Goal: Task Accomplishment & Management: Complete application form

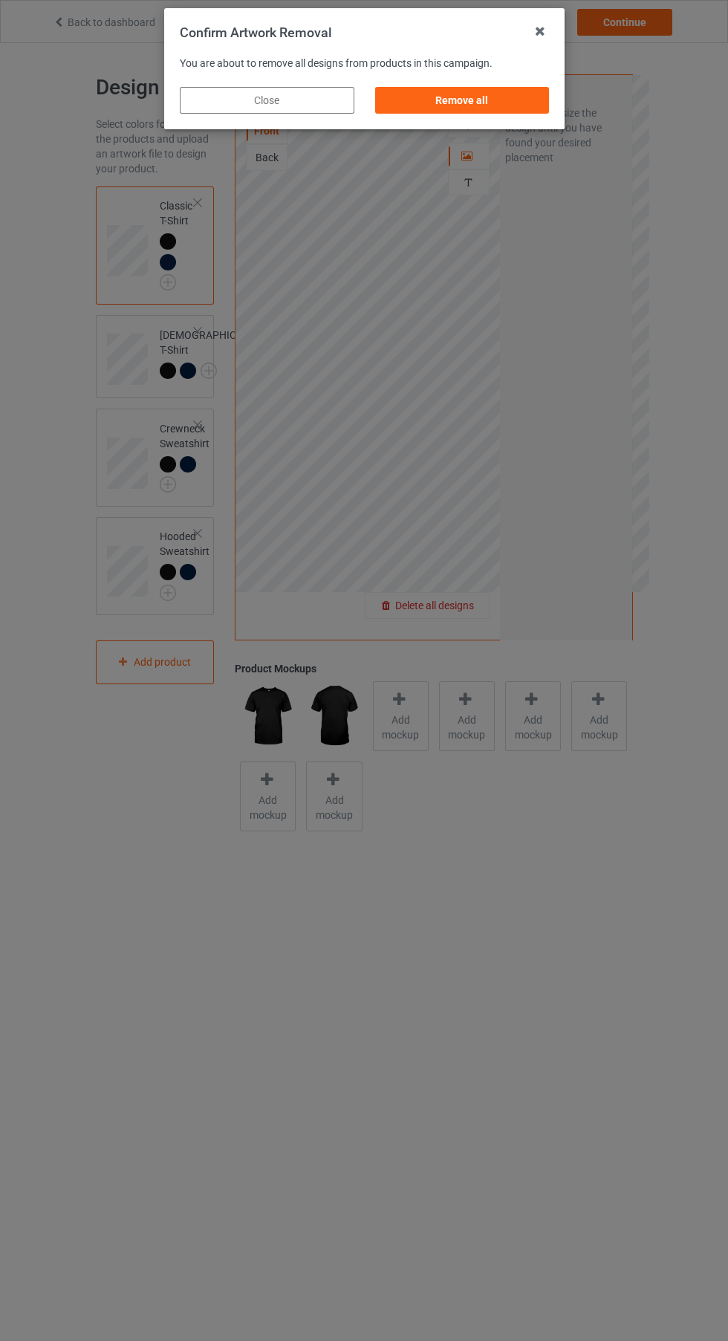
click at [496, 107] on div "Remove all" at bounding box center [462, 100] width 175 height 27
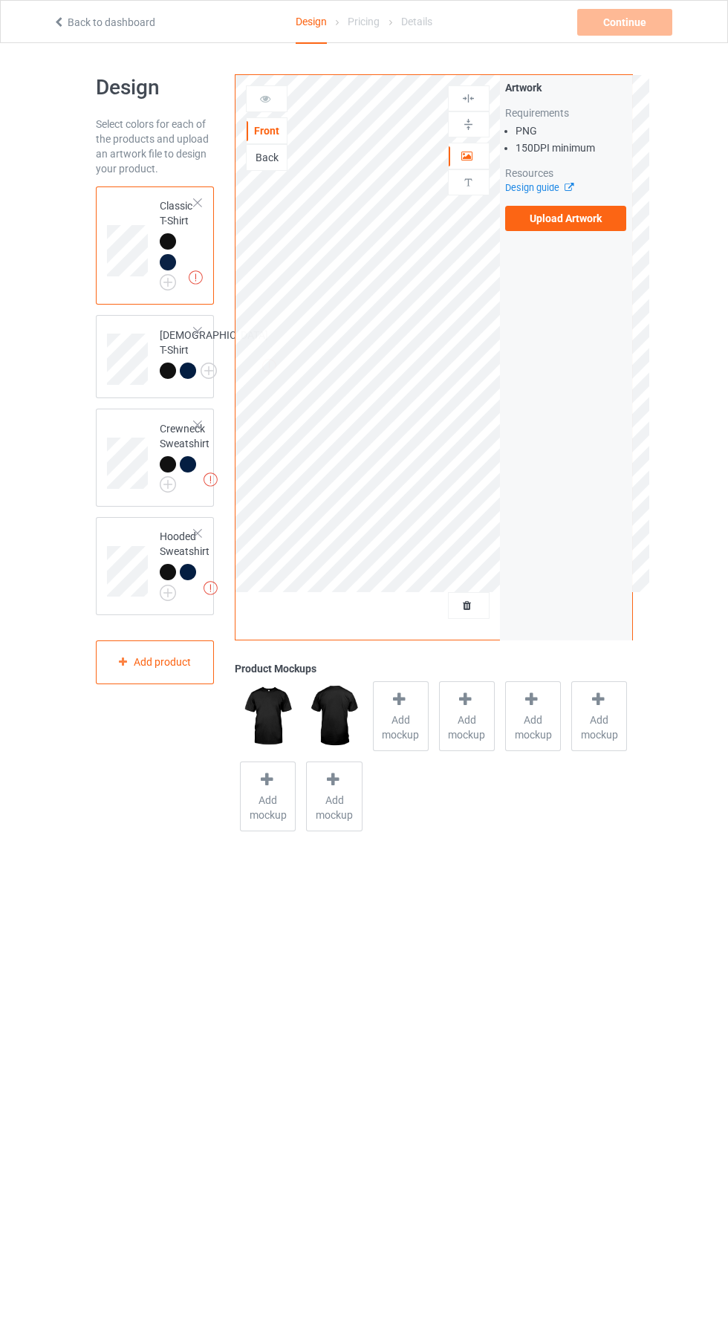
click at [0, 0] on img at bounding box center [0, 0] width 0 height 0
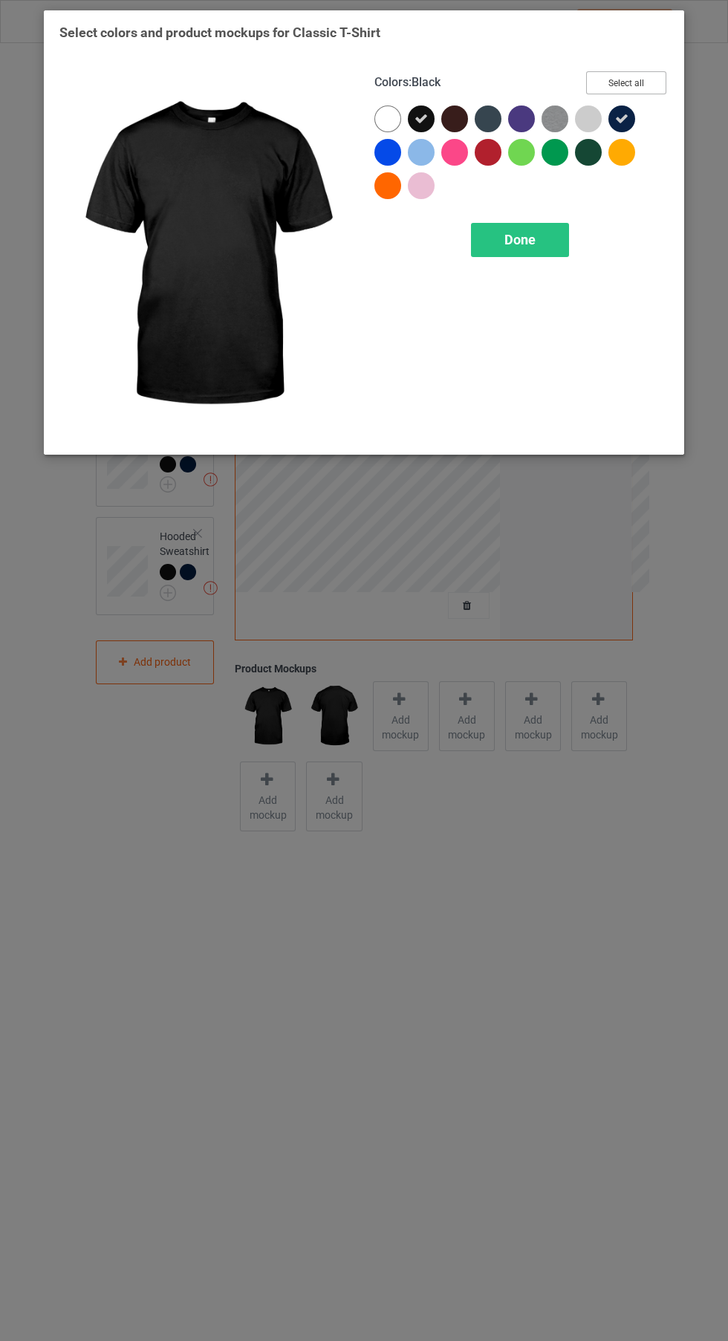
click at [640, 75] on button "Select all" at bounding box center [626, 82] width 80 height 23
click at [526, 235] on span "Done" at bounding box center [520, 240] width 31 height 16
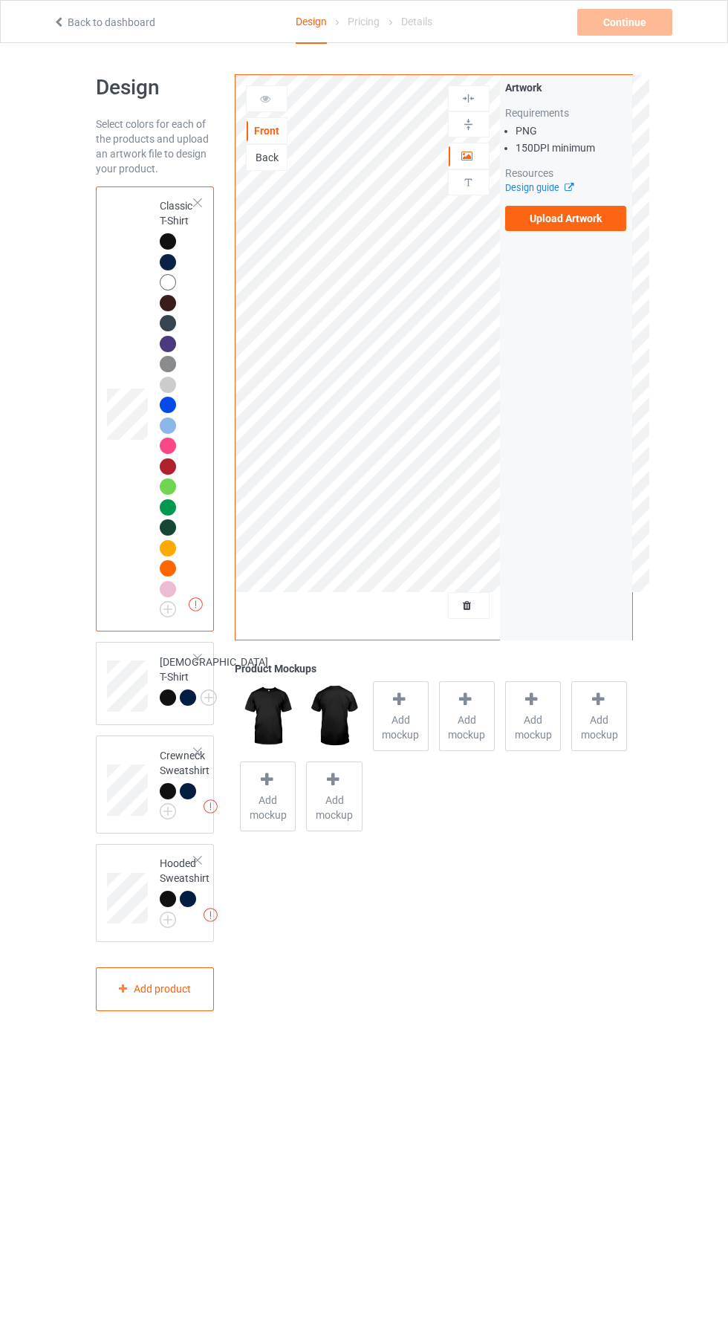
click at [583, 218] on label "Upload Artwork" at bounding box center [566, 218] width 122 height 25
click at [0, 0] on input "Upload Artwork" at bounding box center [0, 0] width 0 height 0
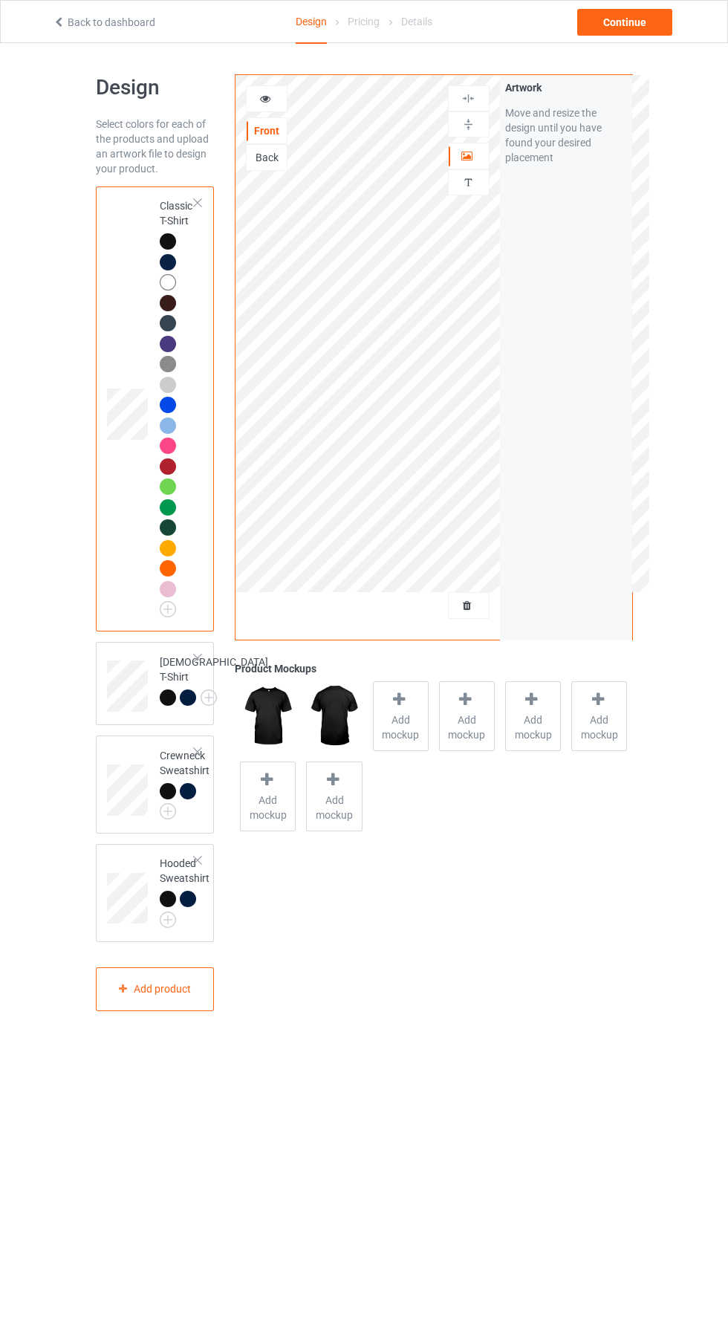
click at [483, 158] on div at bounding box center [469, 156] width 40 height 15
click at [192, 907] on div at bounding box center [188, 899] width 16 height 16
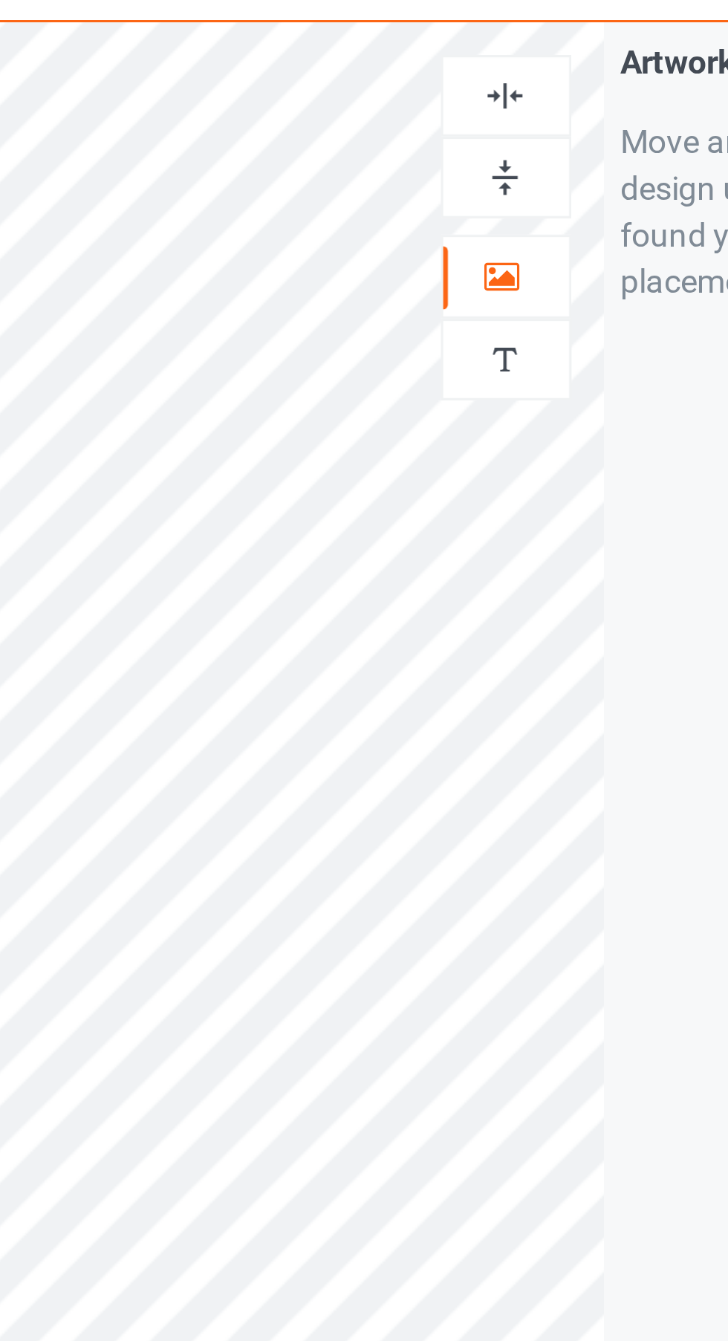
click at [474, 100] on img at bounding box center [468, 98] width 14 height 14
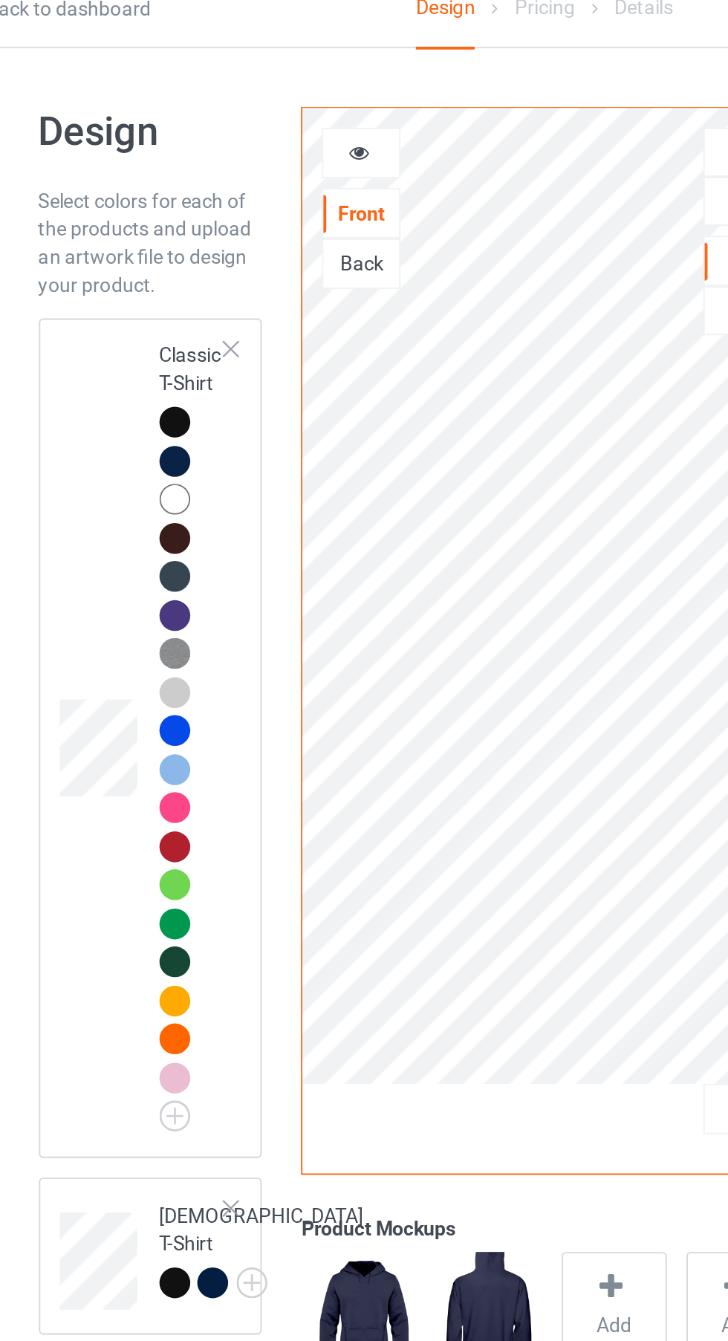
click at [164, 243] on div at bounding box center [168, 241] width 16 height 16
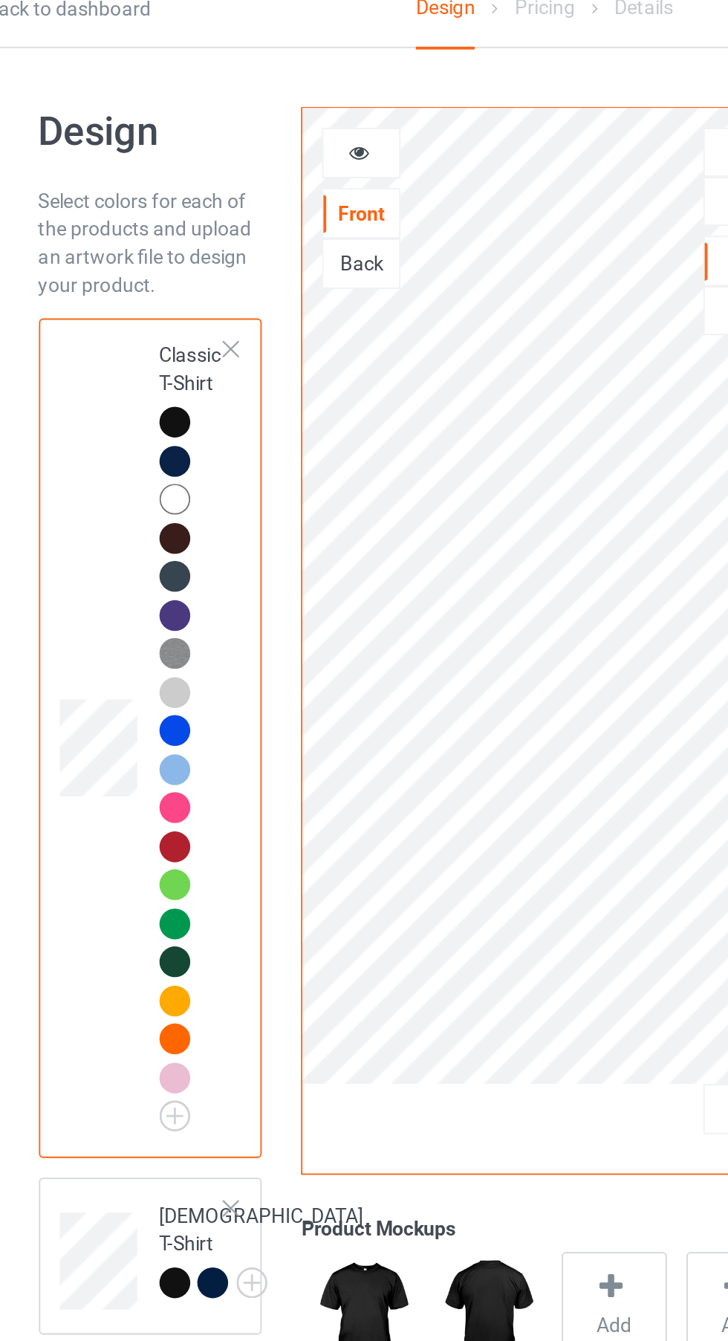
click at [269, 91] on icon at bounding box center [265, 96] width 13 height 10
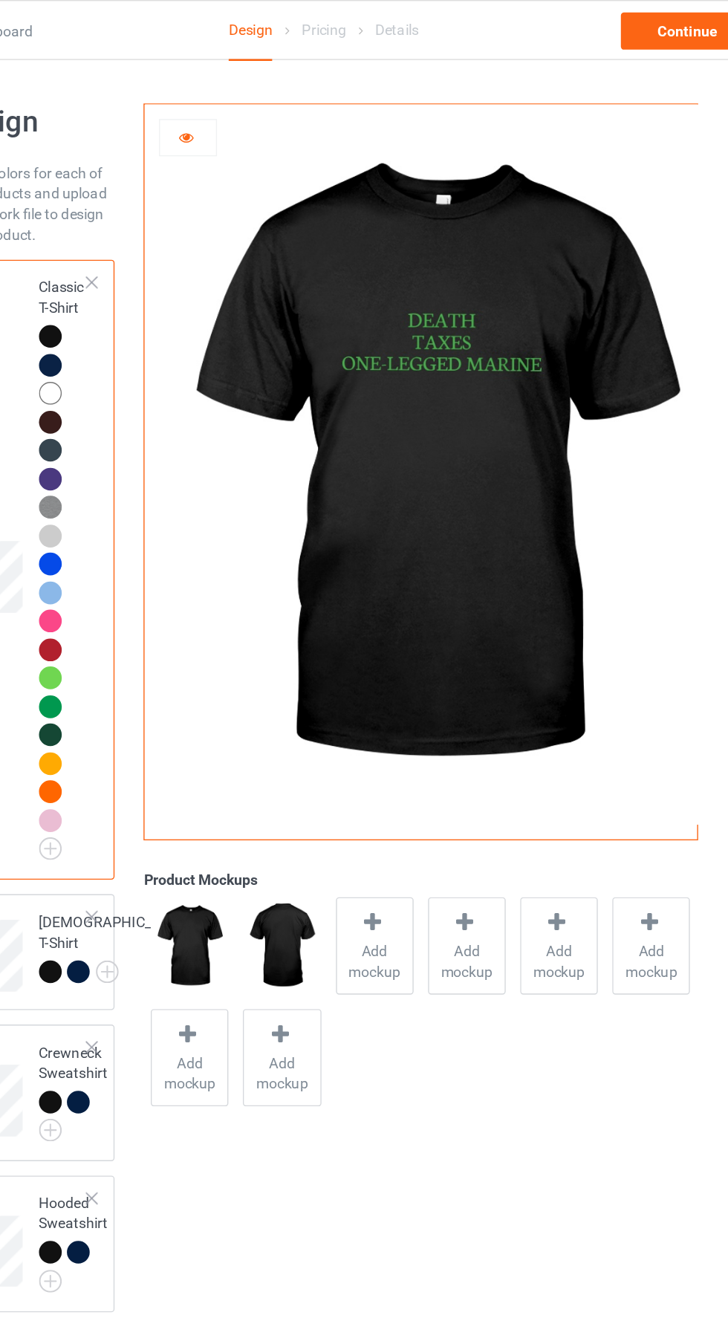
click at [265, 97] on icon at bounding box center [265, 96] width 13 height 10
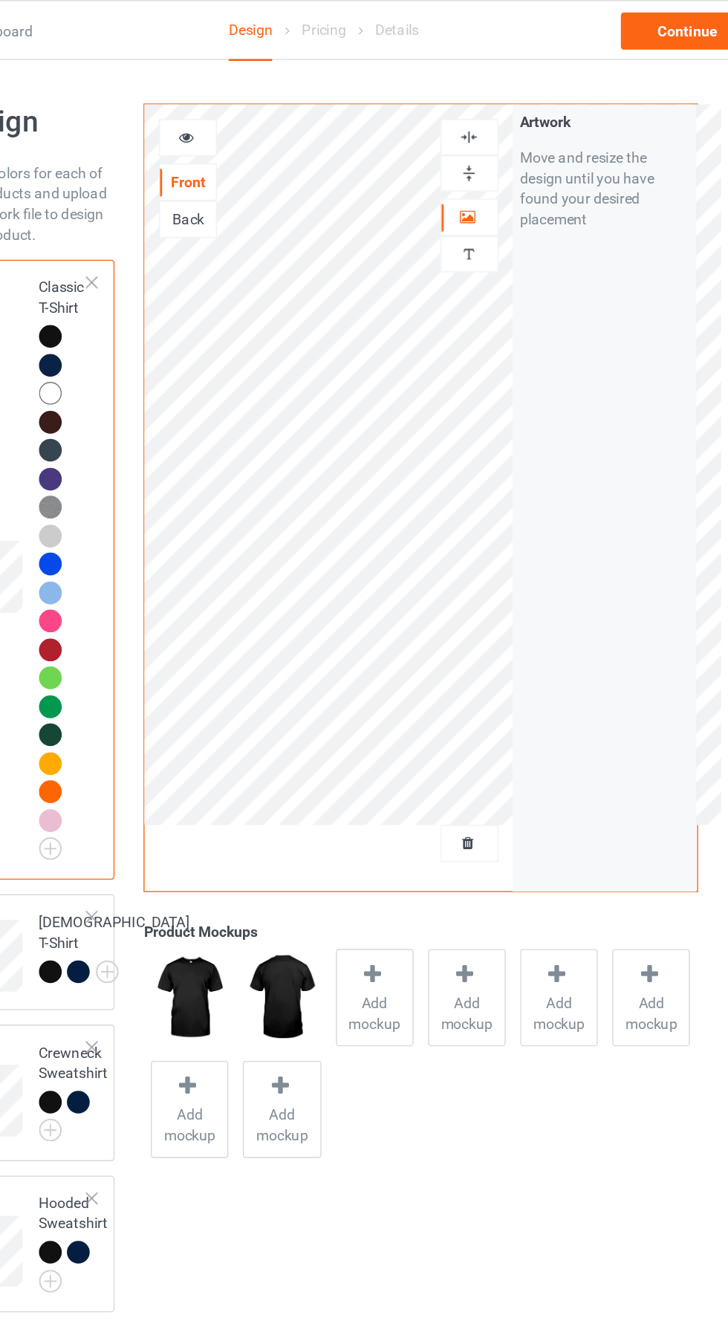
click at [265, 100] on icon at bounding box center [265, 96] width 13 height 10
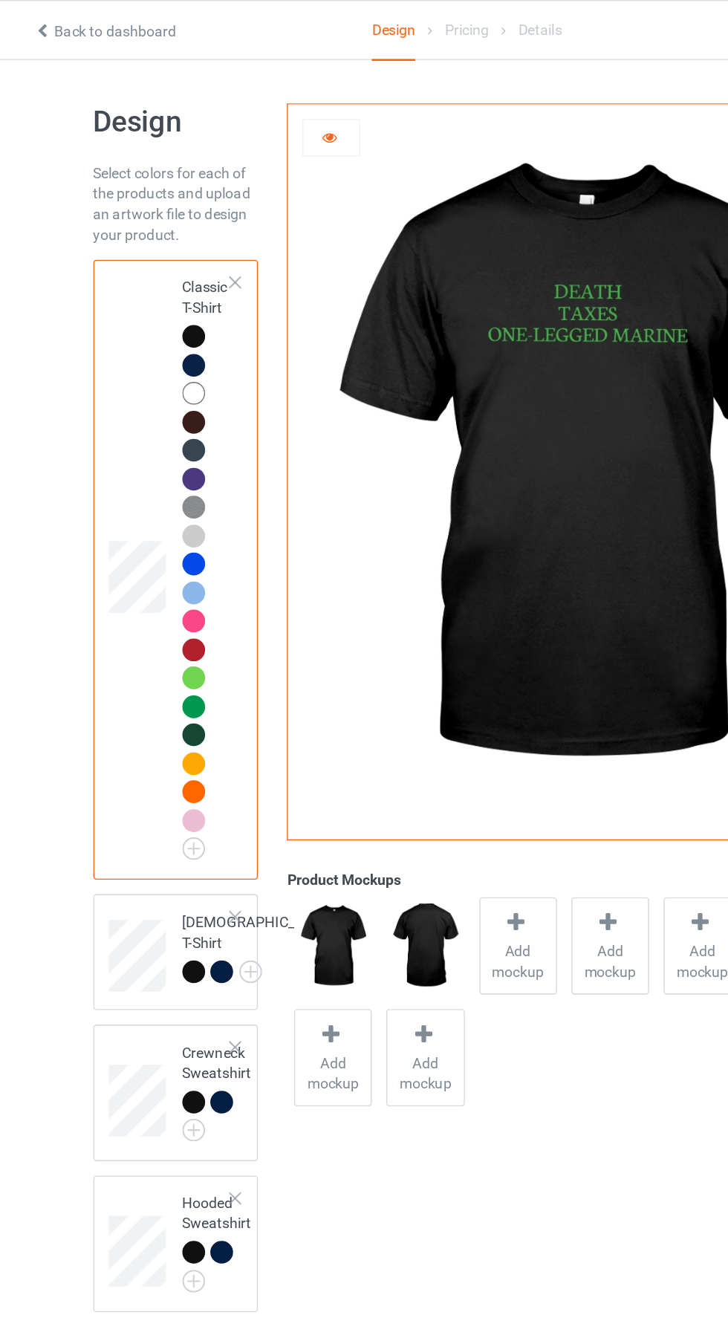
click at [0, 0] on img at bounding box center [0, 0] width 0 height 0
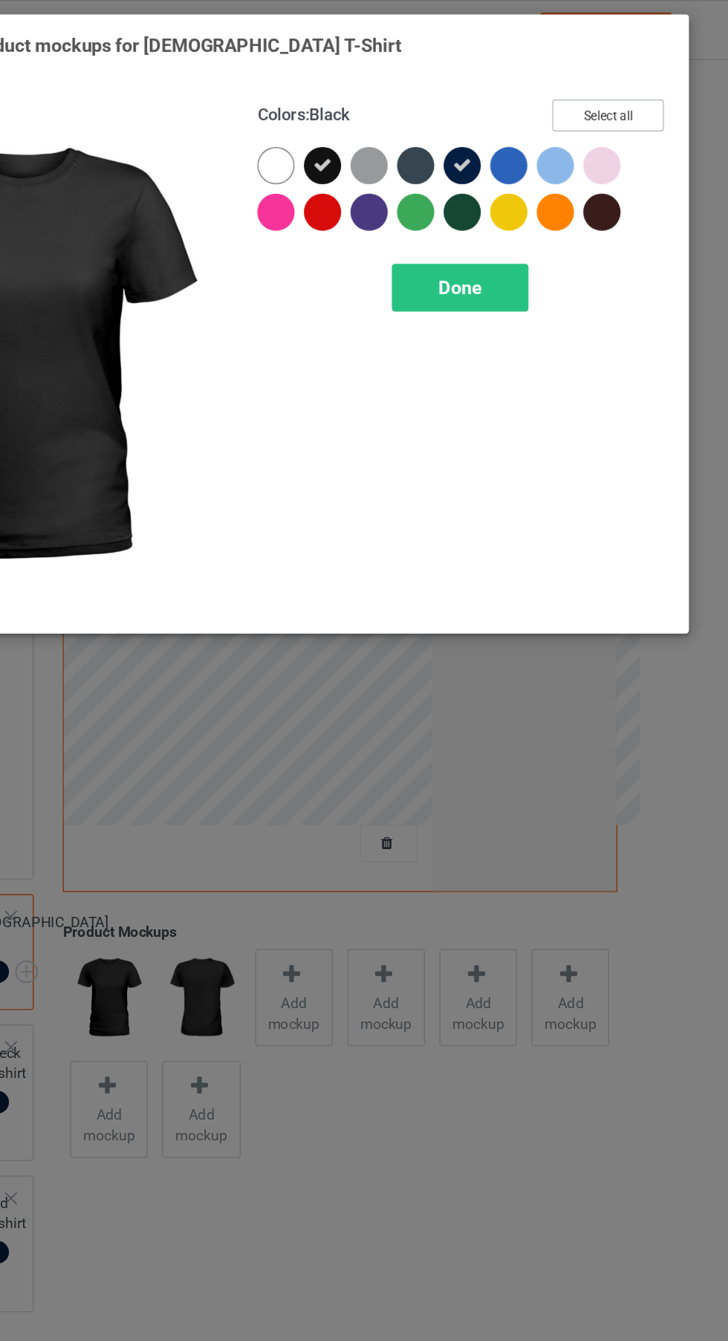
click at [639, 71] on button "Select all" at bounding box center [626, 82] width 80 height 23
click at [539, 204] on div "Done" at bounding box center [520, 206] width 98 height 34
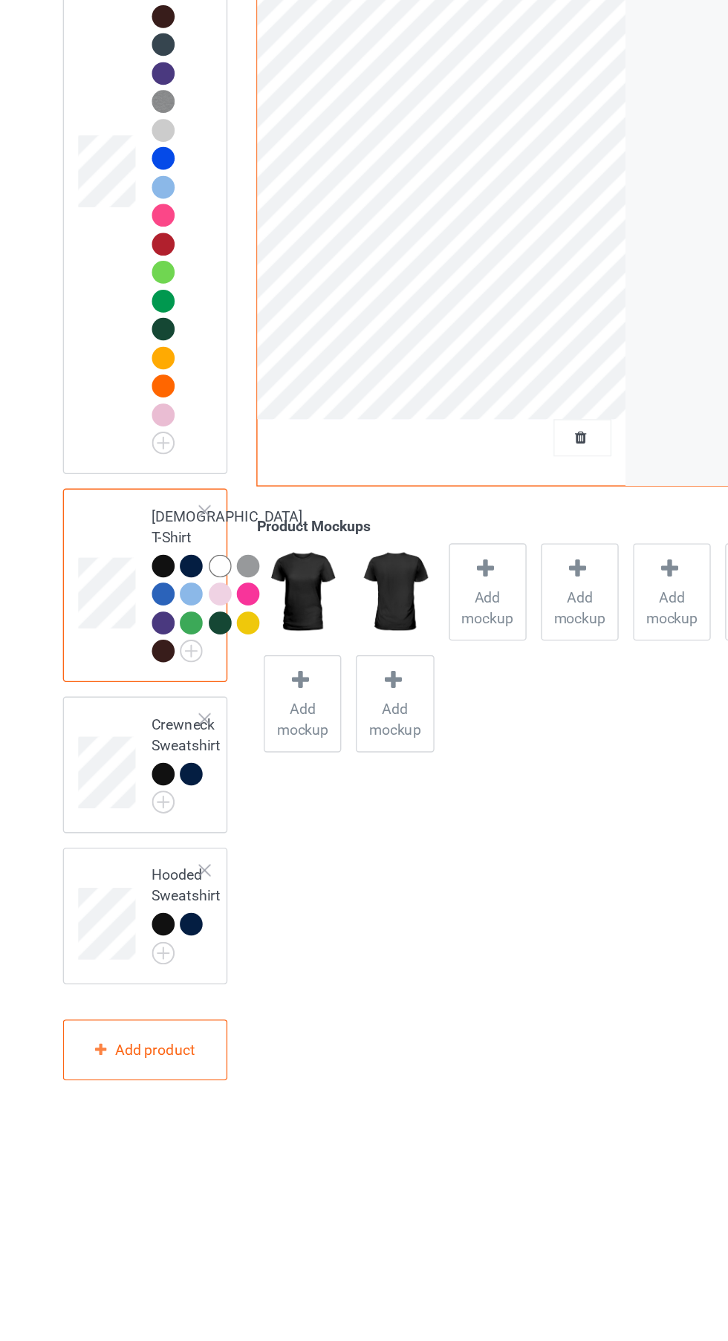
click at [0, 0] on img at bounding box center [0, 0] width 0 height 0
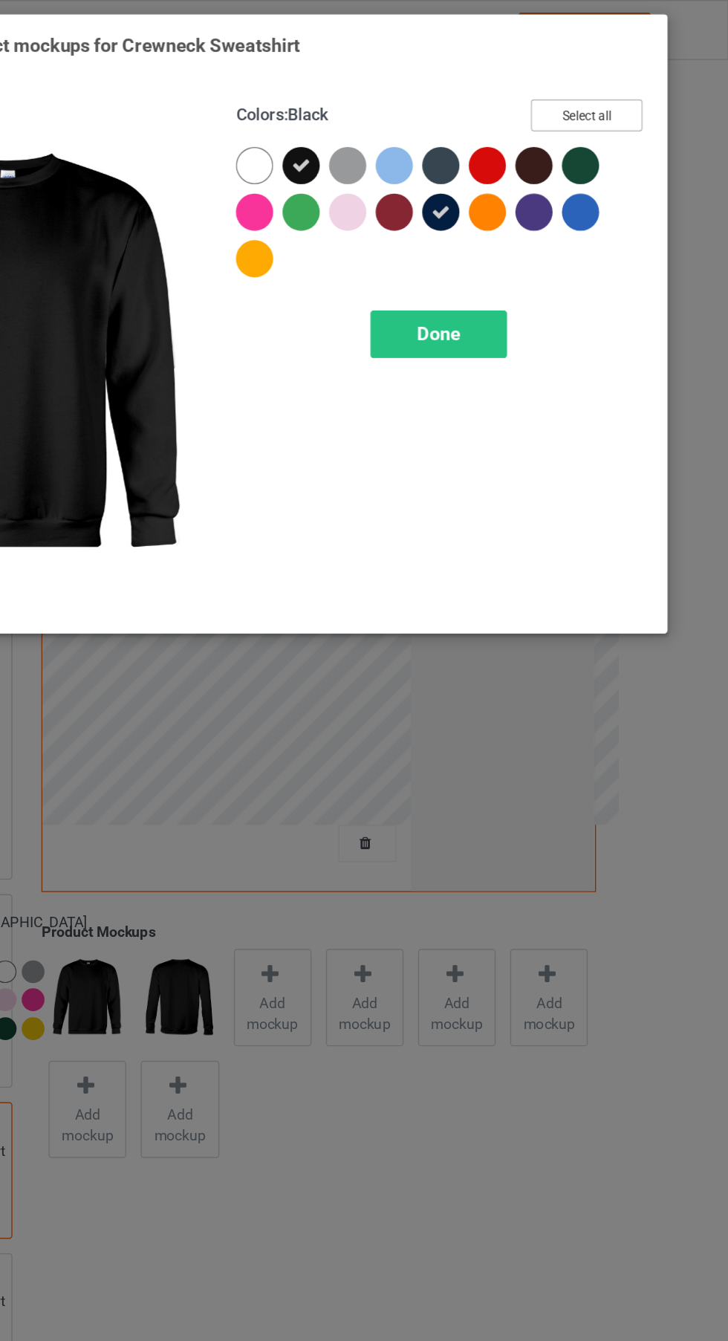
click at [653, 84] on button "Select all" at bounding box center [626, 82] width 80 height 23
click at [538, 239] on div "Done" at bounding box center [520, 240] width 98 height 34
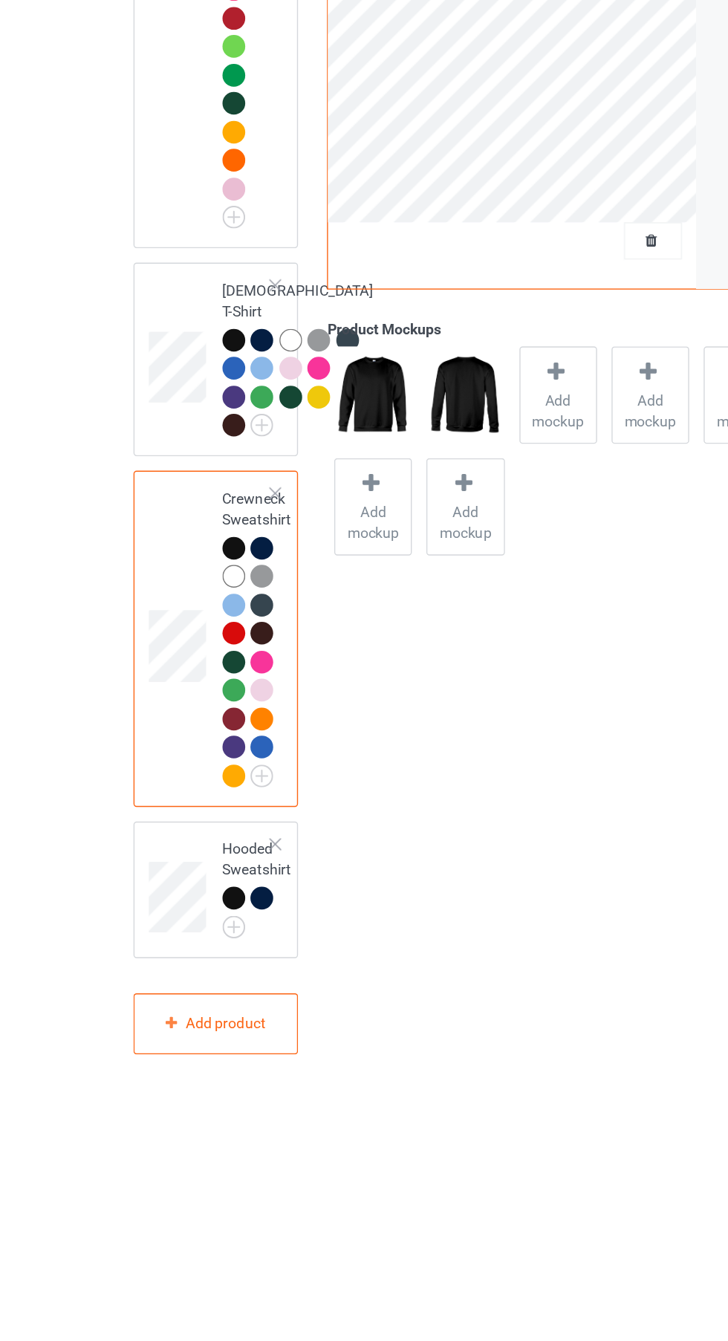
scroll to position [54, 0]
click at [0, 0] on img at bounding box center [0, 0] width 0 height 0
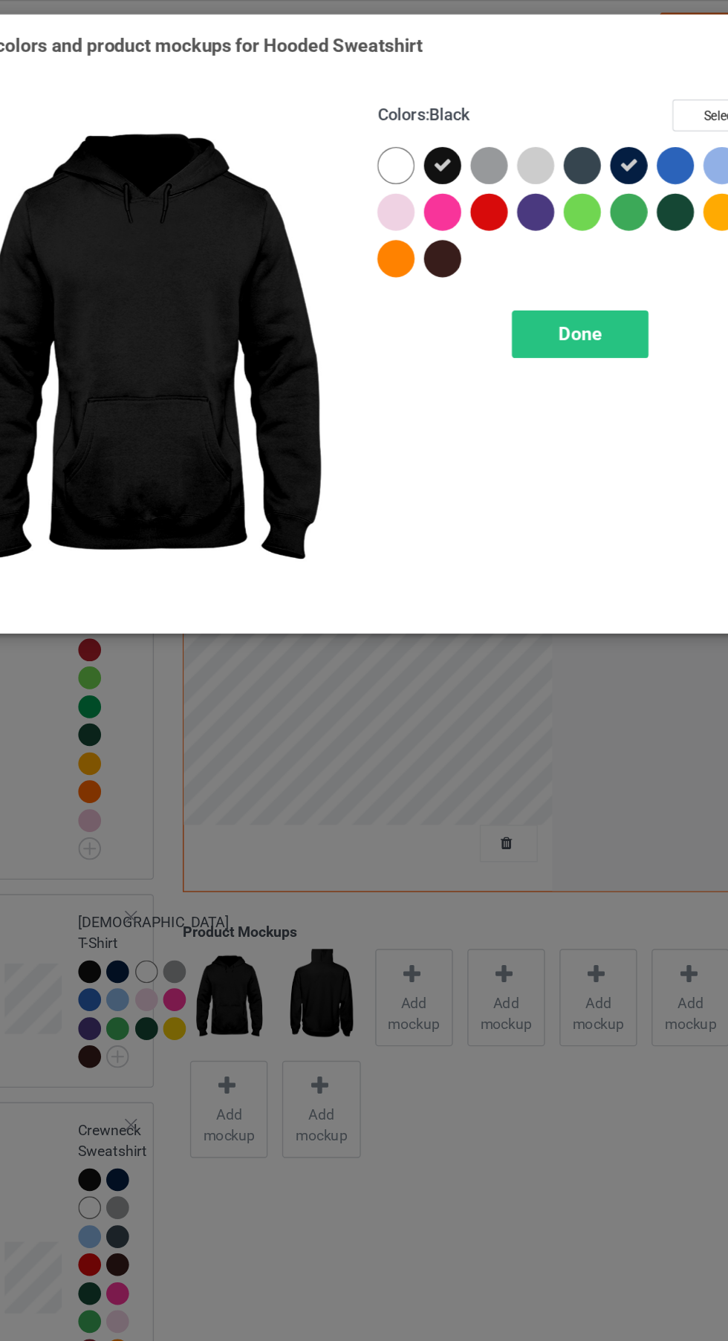
scroll to position [86, 0]
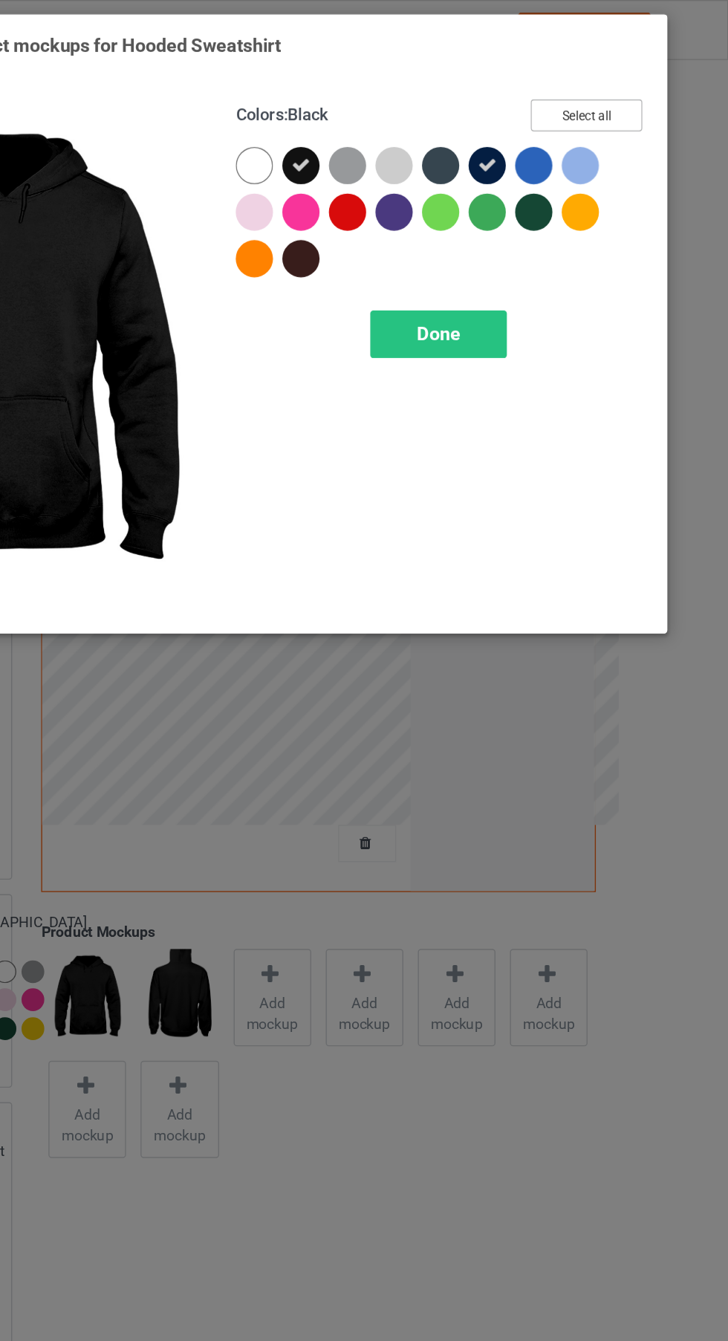
click at [623, 87] on button "Select all" at bounding box center [626, 82] width 80 height 23
click at [514, 245] on span "Done" at bounding box center [520, 240] width 31 height 16
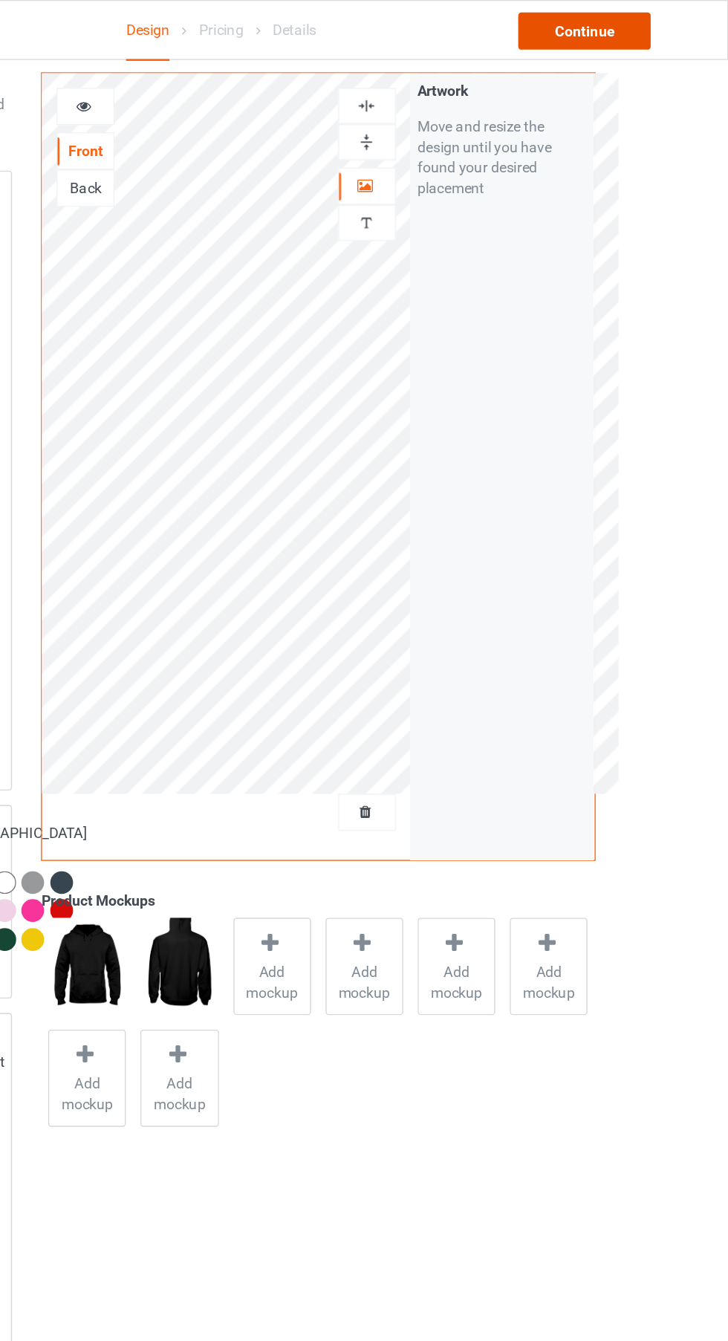
click at [623, 20] on div "Continue" at bounding box center [624, 22] width 95 height 27
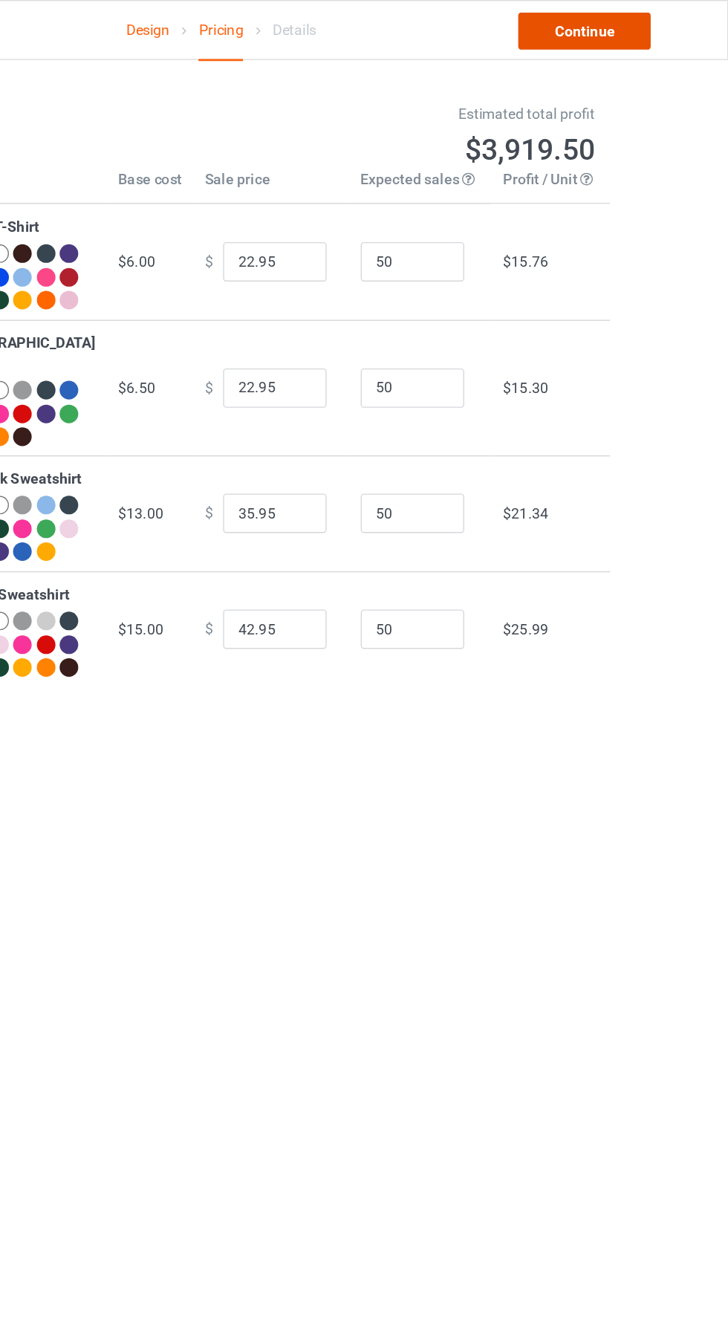
click at [617, 22] on link "Continue" at bounding box center [624, 22] width 95 height 27
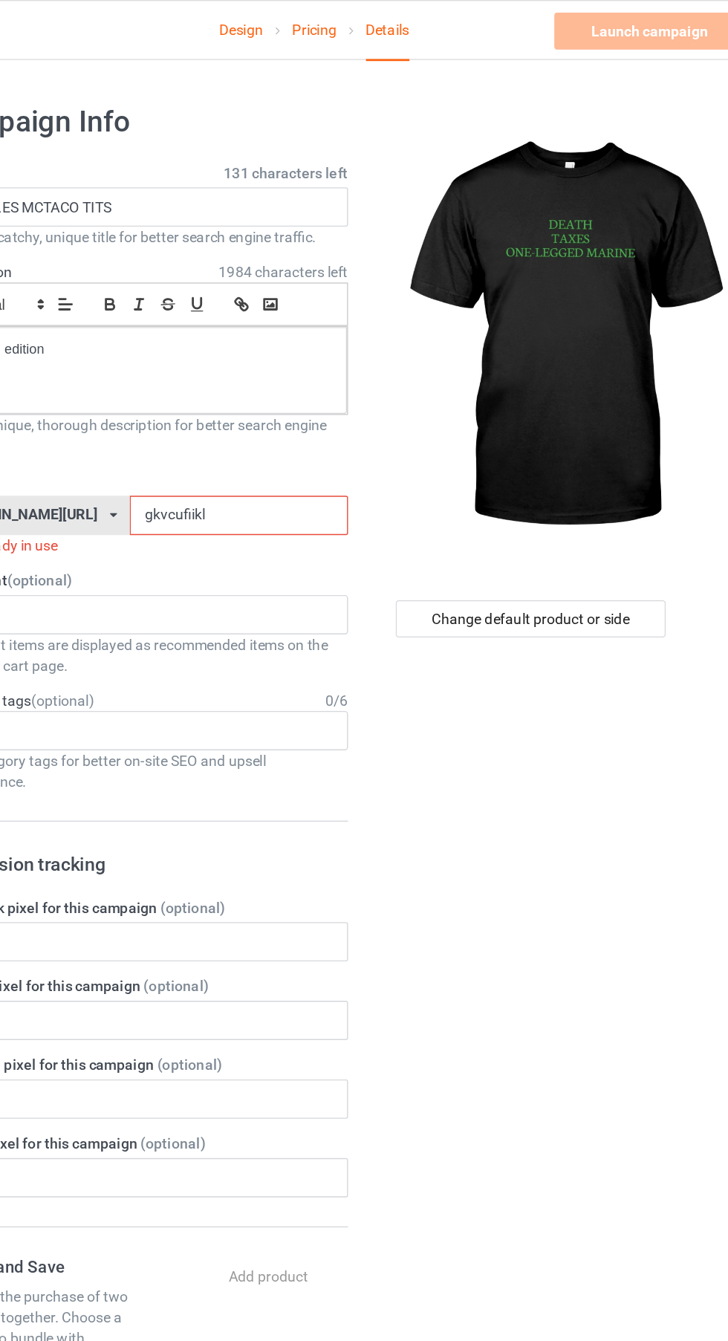
click at [251, 375] on input "gkvcufiikl" at bounding box center [310, 370] width 157 height 28
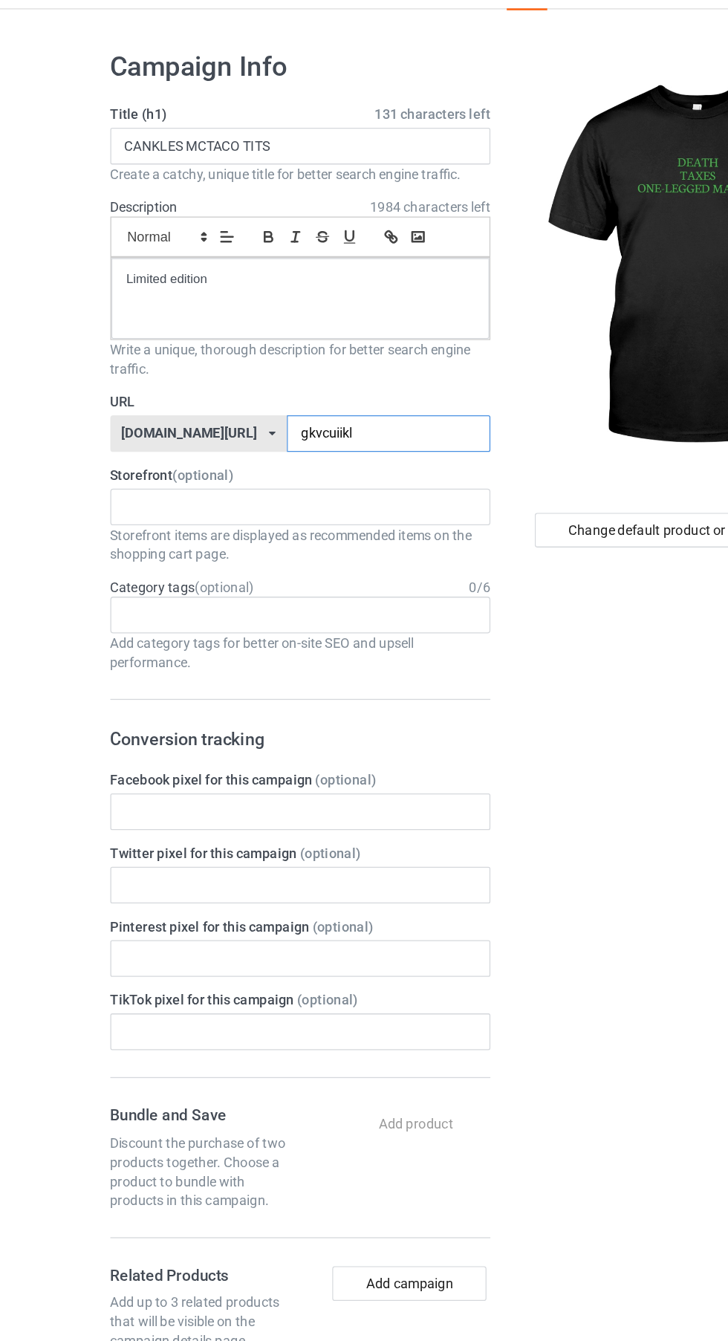
type input "gkvcuiikl"
click at [281, 146] on input "CANKLES MCTACO TITS" at bounding box center [242, 148] width 293 height 28
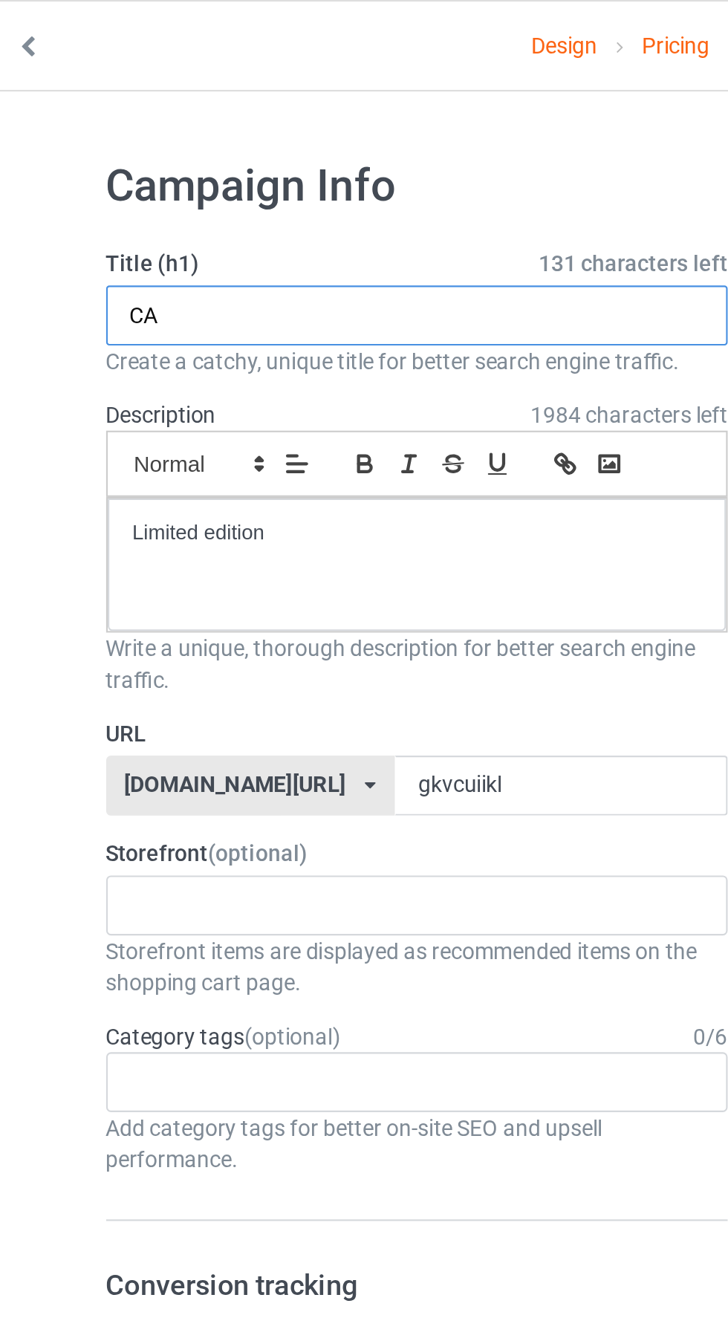
type input "C"
type input "d"
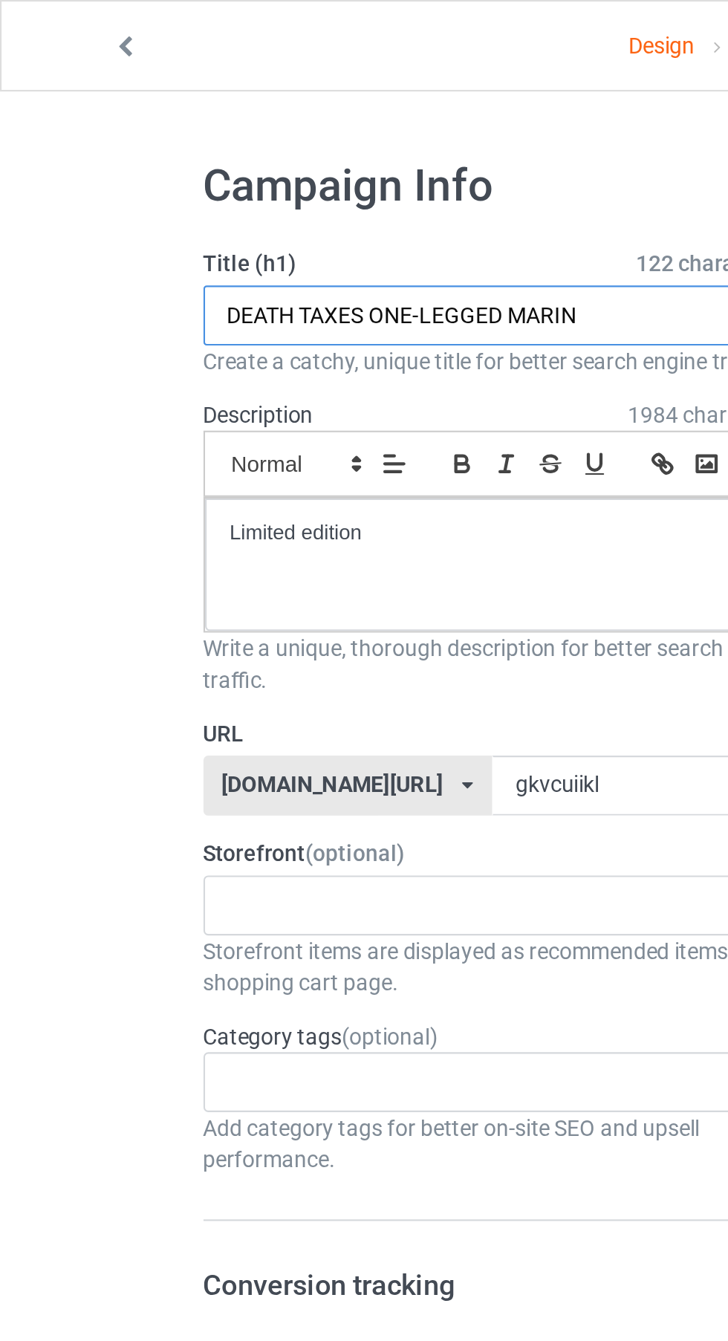
type input "DEATH TAXES ONE-LEGGED MARINE"
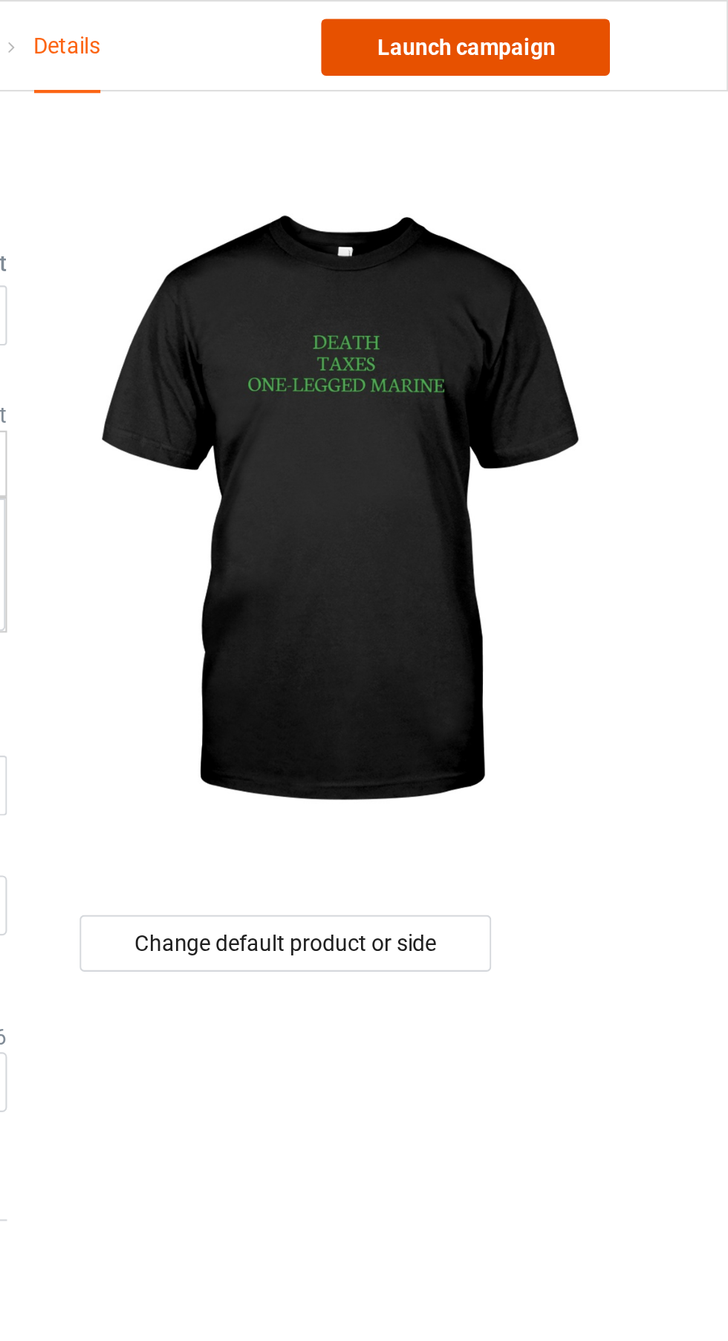
click at [606, 30] on link "Launch campaign" at bounding box center [605, 22] width 136 height 27
